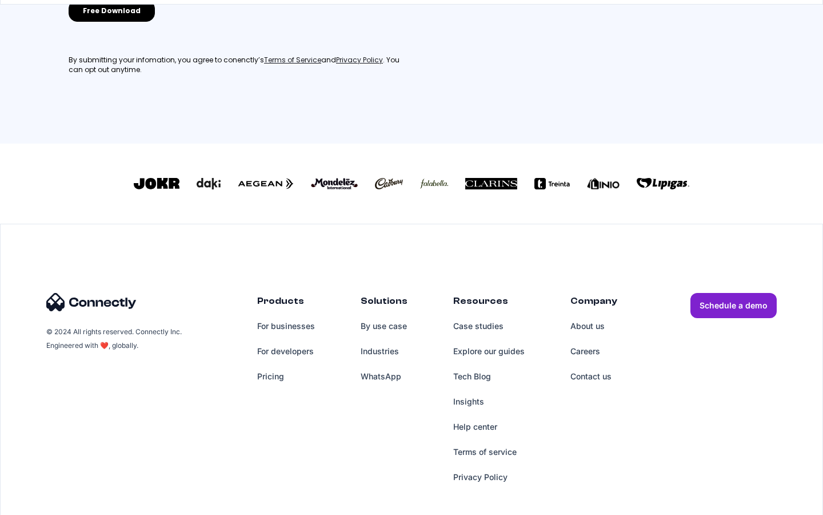
scroll to position [299, 0]
